Goal: Task Accomplishment & Management: Manage account settings

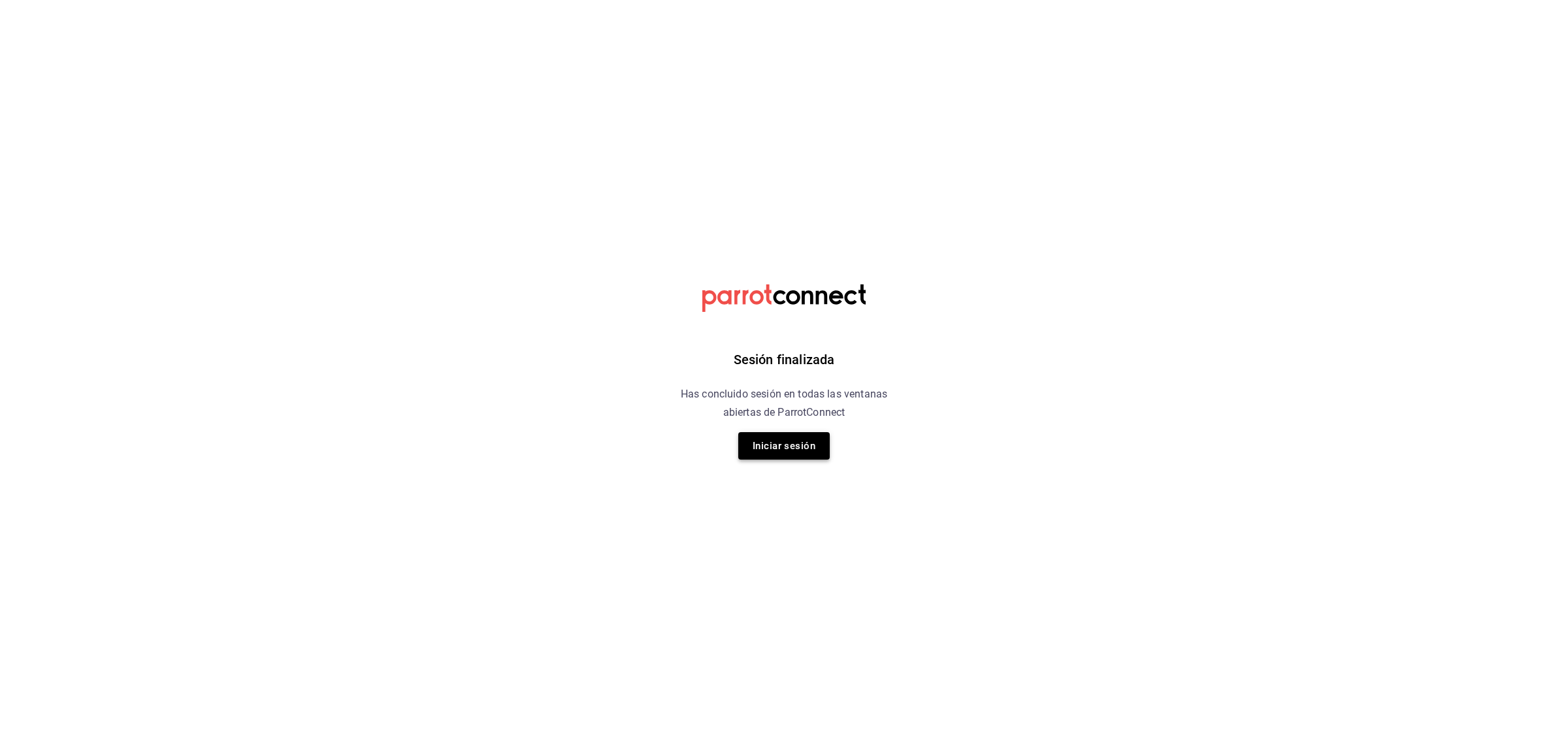
click at [763, 437] on button "Iniciar sesión" at bounding box center [784, 446] width 91 height 27
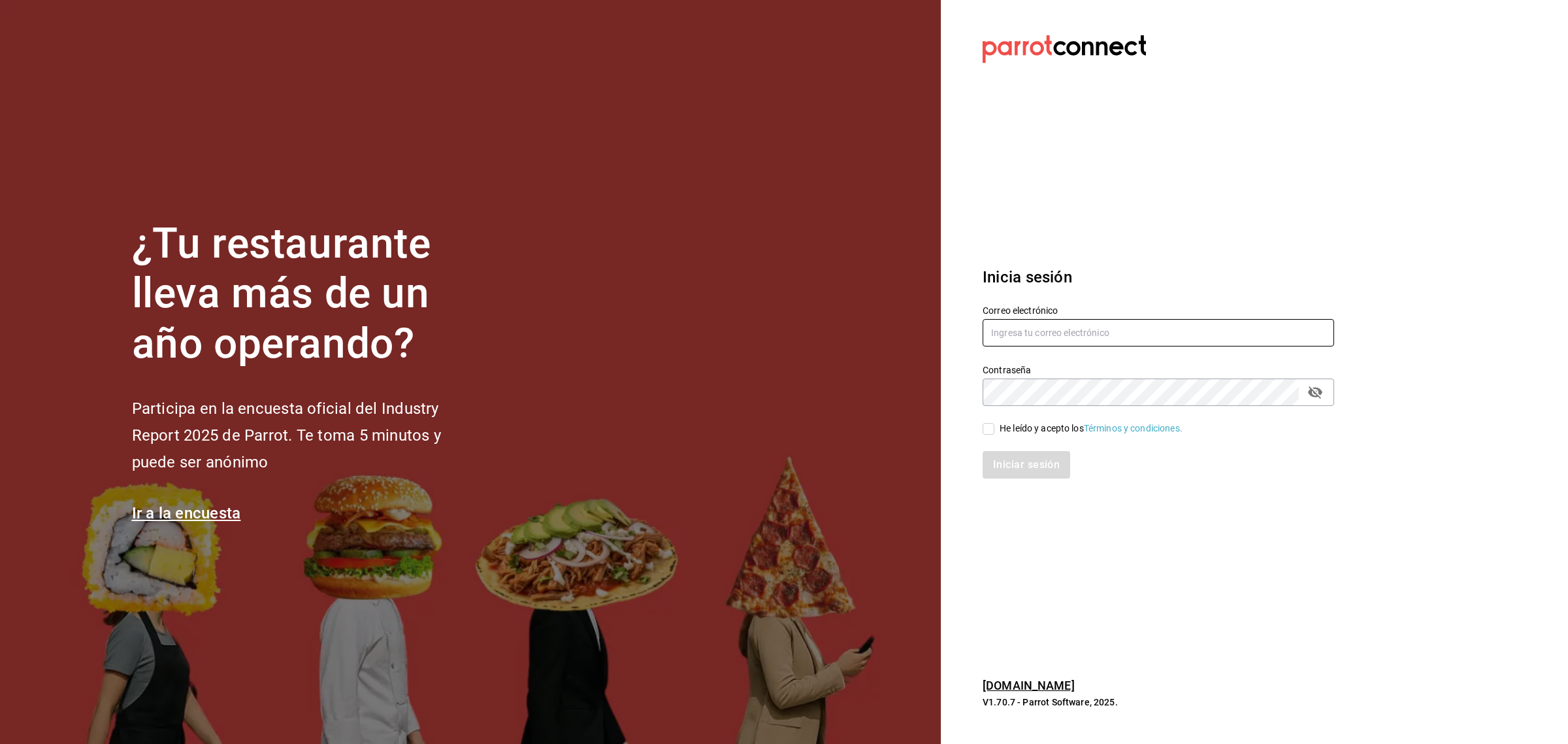
click at [1107, 337] on input "text" at bounding box center [1158, 333] width 352 height 27
type input "multiuser@pickup.com"
drag, startPoint x: 990, startPoint y: 433, endPoint x: 1007, endPoint y: 462, distance: 33.6
click at [990, 433] on input "He leído y acepto los Términos y condiciones." at bounding box center [988, 429] width 12 height 12
checkbox input "true"
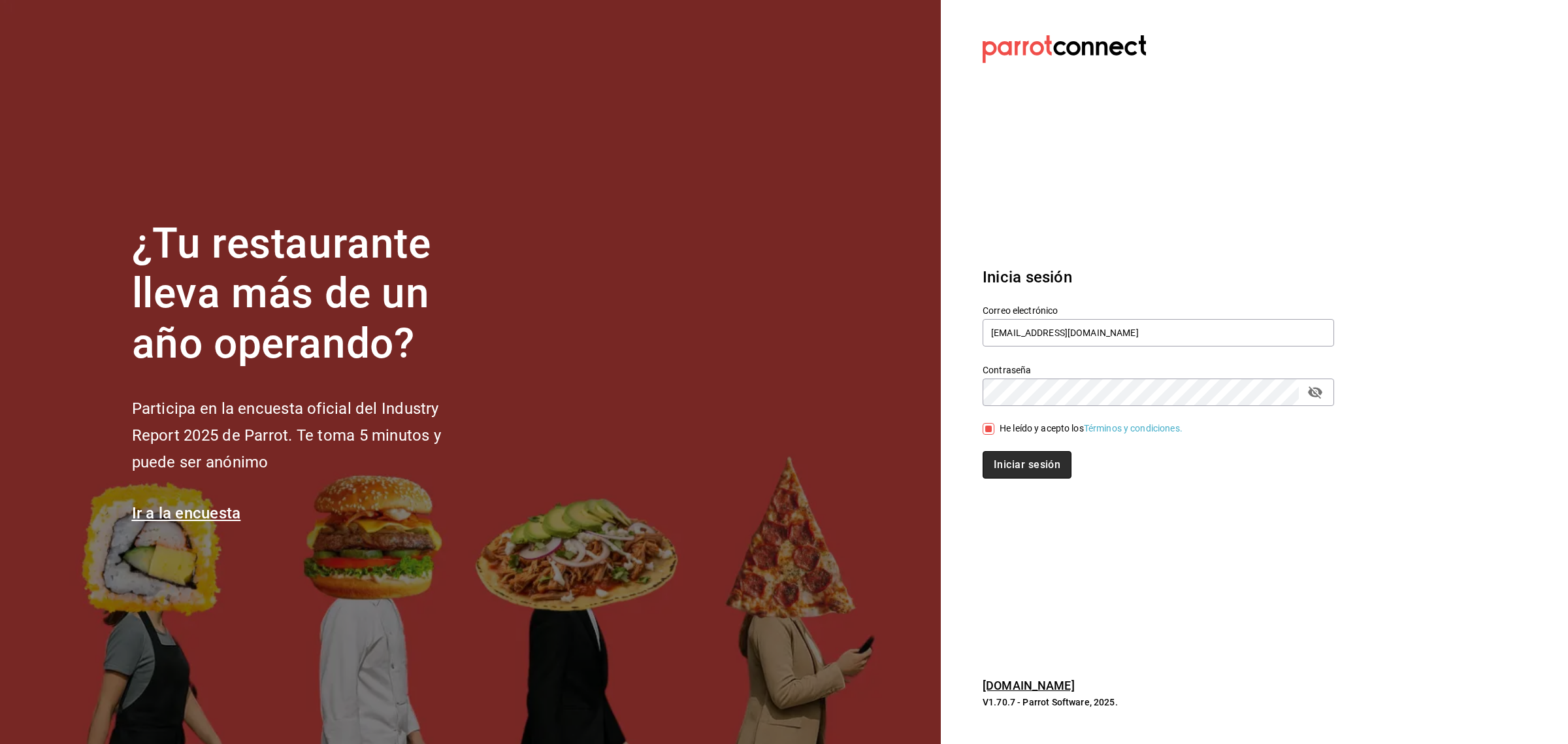
click at [1008, 463] on button "Iniciar sesión" at bounding box center [1027, 465] width 89 height 27
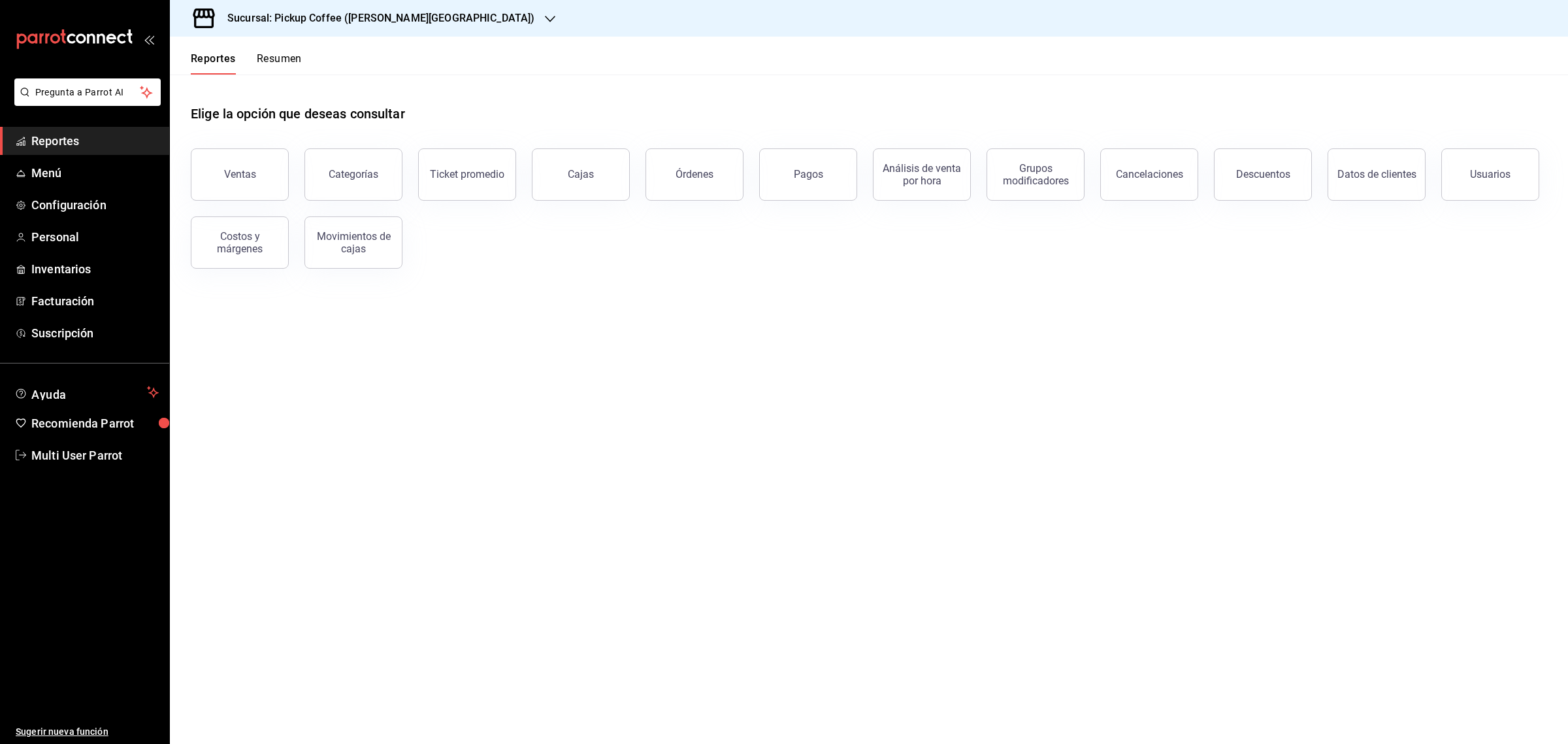
click at [423, 19] on div "Sucursal: Pickup Coffee ([PERSON_NAME][GEOGRAPHIC_DATA])" at bounding box center [370, 18] width 381 height 36
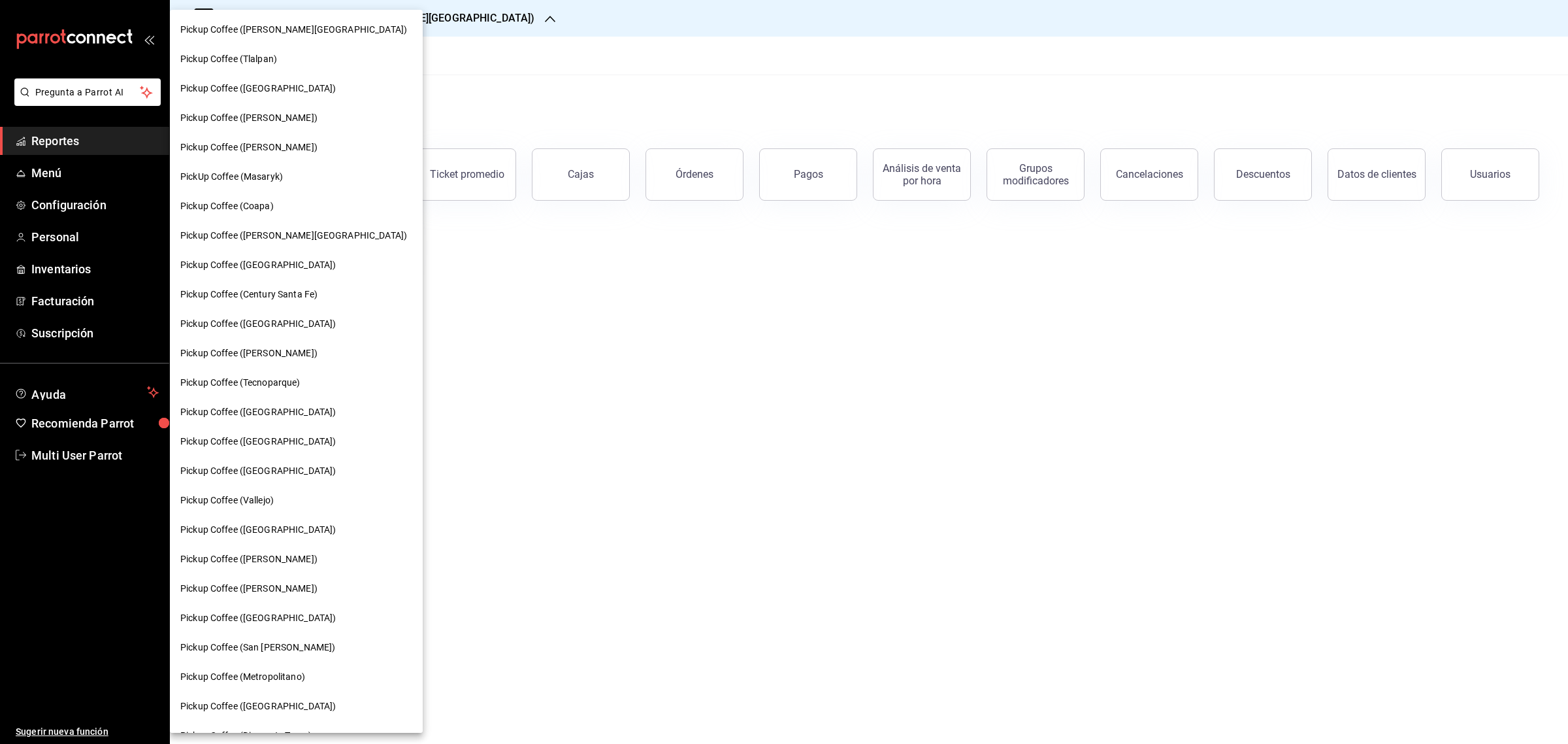
click at [289, 224] on div "Pickup Coffee ([PERSON_NAME][GEOGRAPHIC_DATA])" at bounding box center [296, 235] width 253 height 29
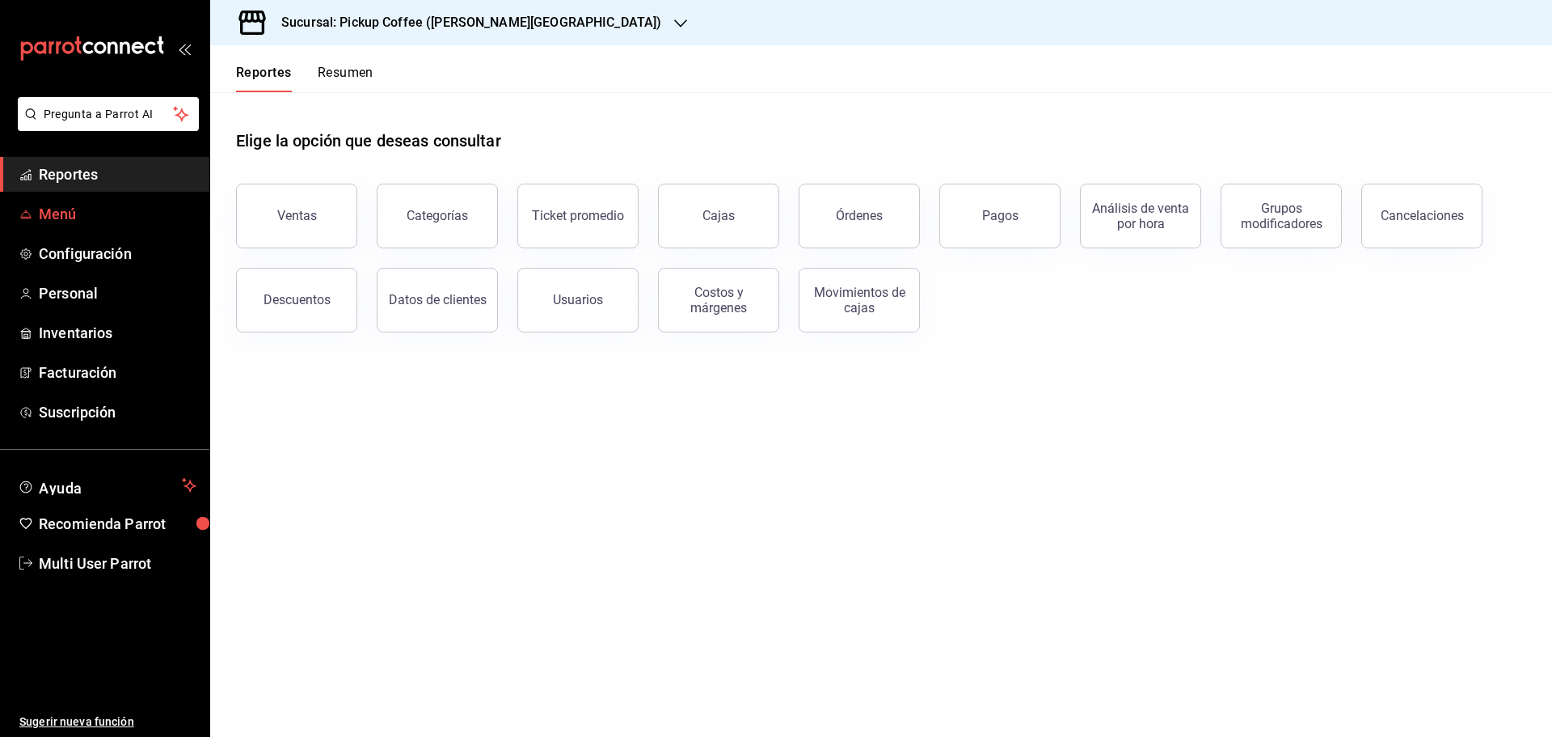
click at [75, 205] on span "Menú" at bounding box center [118, 214] width 158 height 22
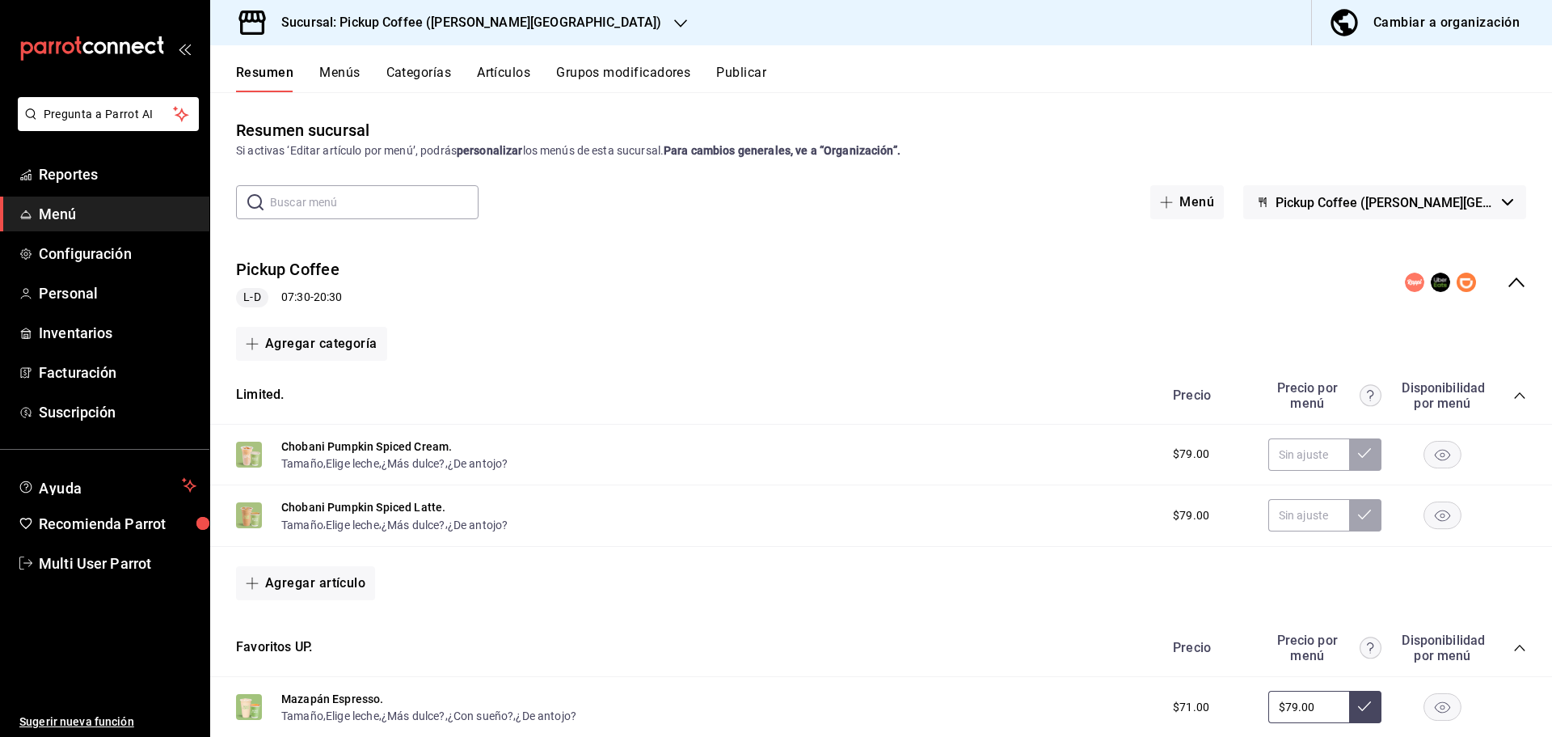
drag, startPoint x: 75, startPoint y: 205, endPoint x: 624, endPoint y: 126, distance: 554.5
click at [624, 126] on div "Resumen sucursal Si activas ‘Editar artículo por menú’, podrás personalizar los…" at bounding box center [881, 138] width 1342 height 41
click at [331, 80] on button "Menús" at bounding box center [339, 78] width 40 height 27
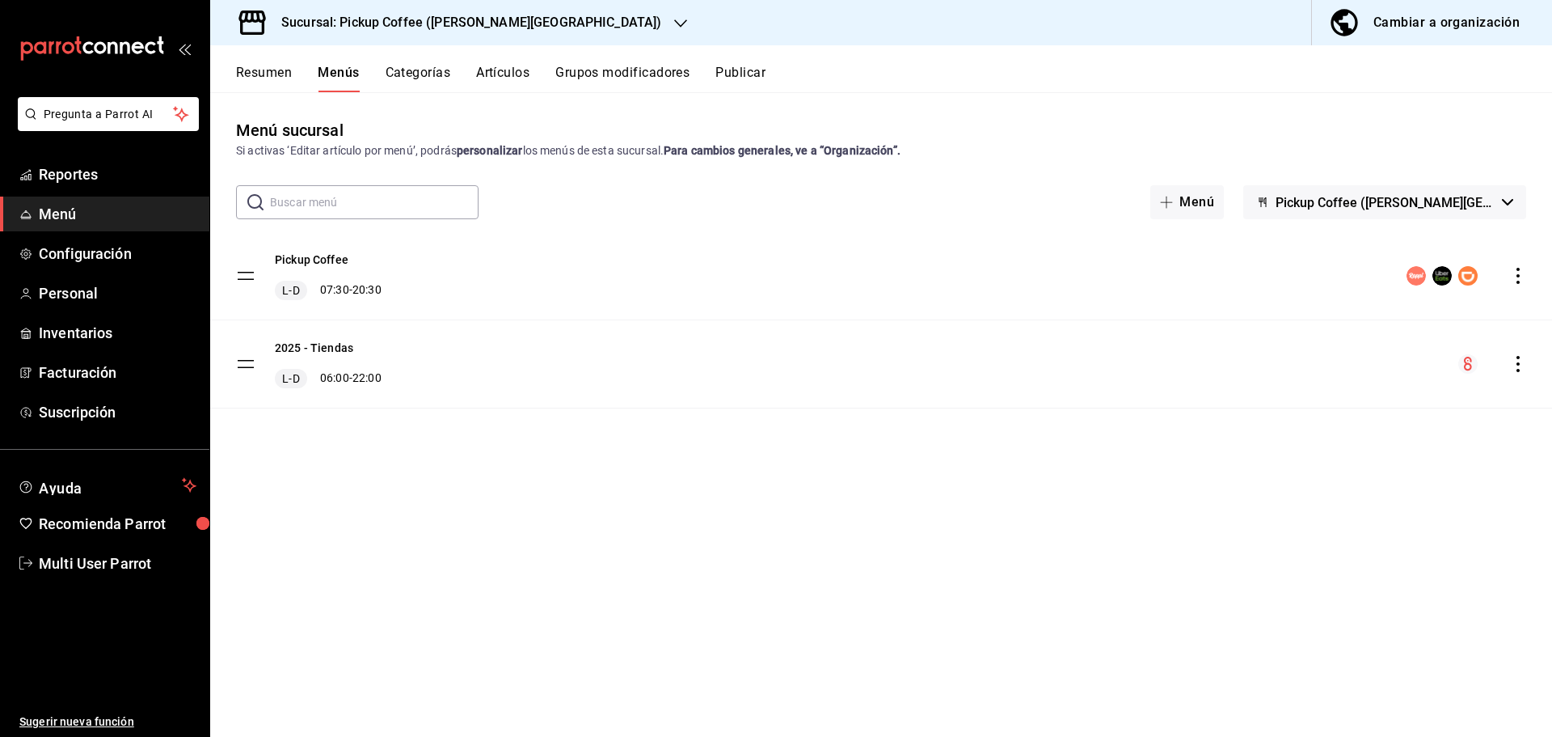
click at [762, 71] on button "Publicar" at bounding box center [741, 78] width 50 height 27
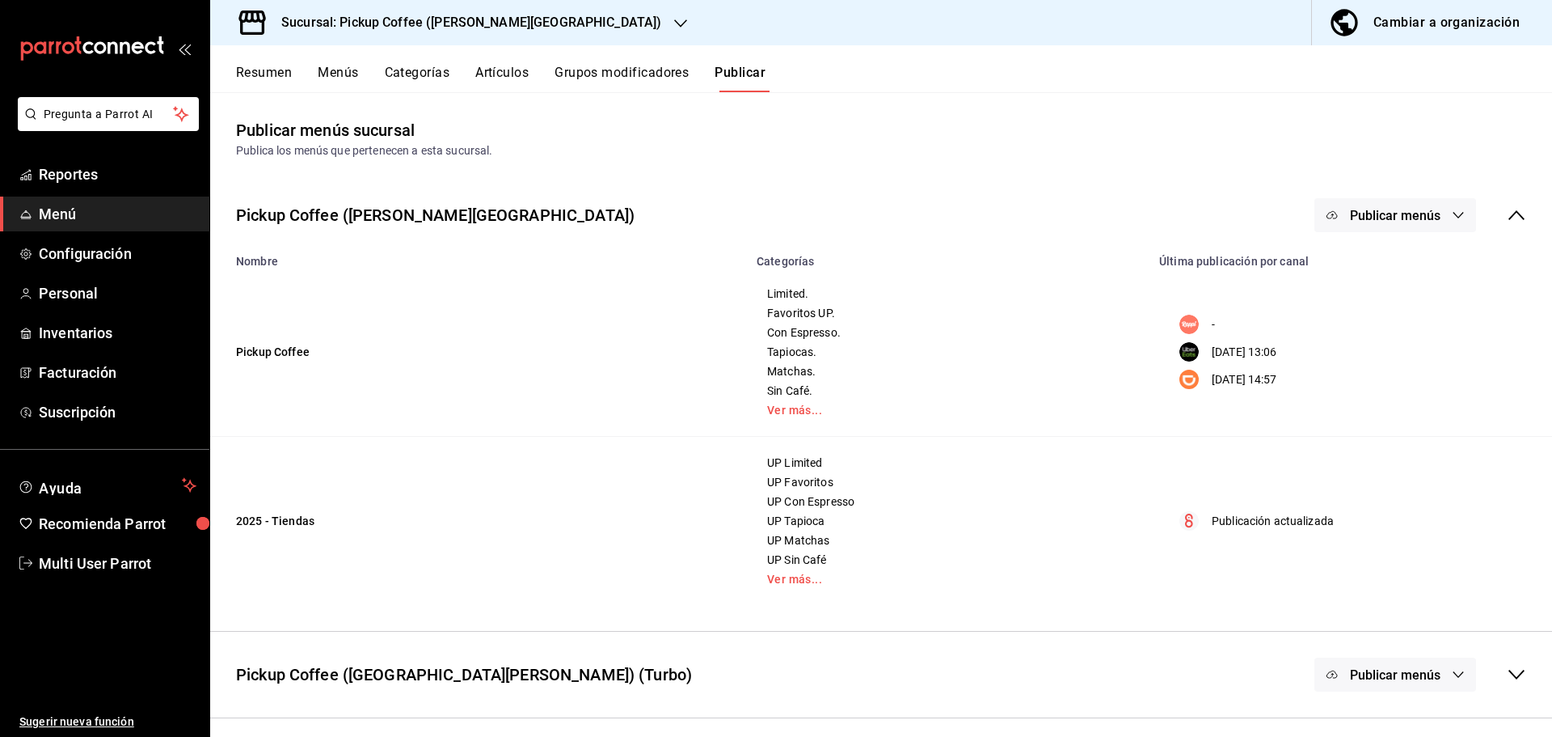
drag, startPoint x: 1214, startPoint y: 380, endPoint x: 1307, endPoint y: 378, distance: 93.0
click at [1307, 378] on div "[DATE] 14:57" at bounding box center [1348, 378] width 356 height 19
click at [1139, 310] on td "Limited. Favoritos UP. Con Espresso. Tapiocas. Matchas. Sin Café. Ver más..." at bounding box center [948, 352] width 403 height 169
